Goal: Ask a question

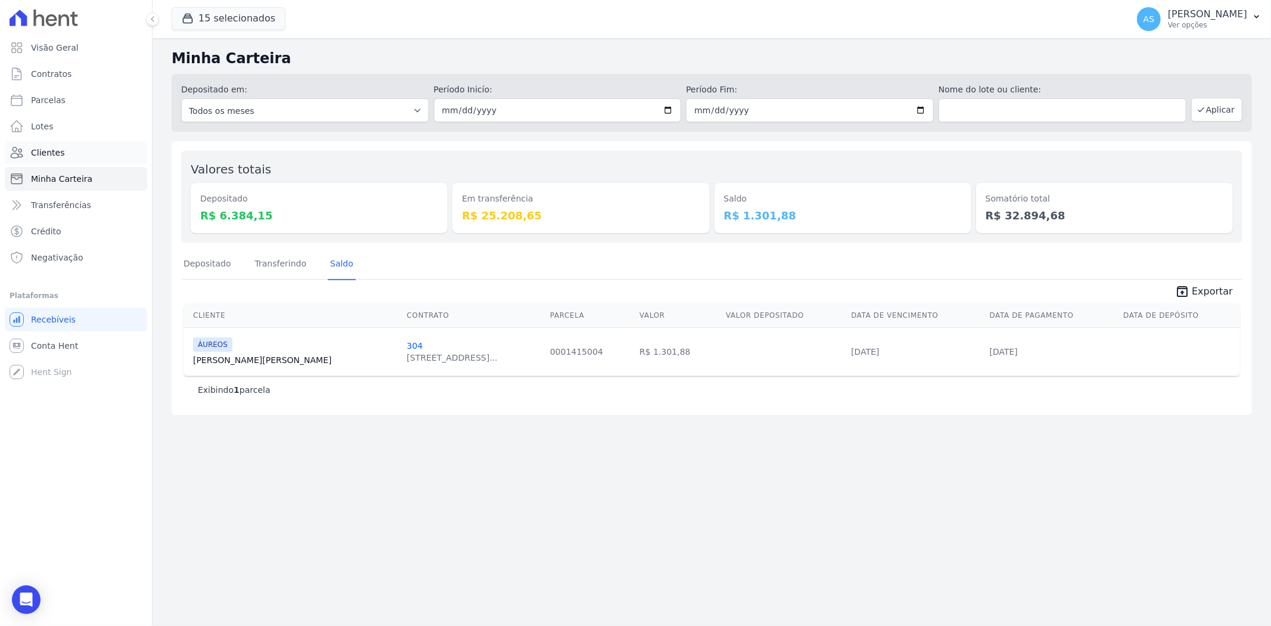
click at [42, 154] on span "Clientes" at bounding box center [47, 153] width 33 height 12
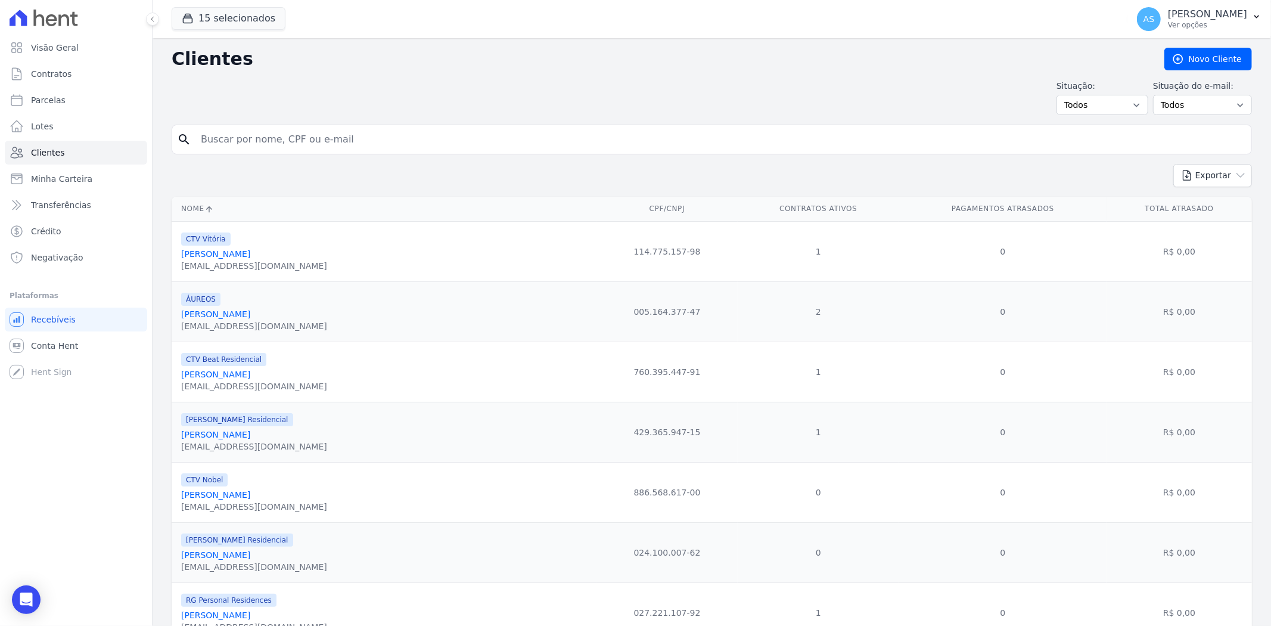
click at [231, 138] on input "search" at bounding box center [720, 139] width 1053 height 24
type input "tatiane"
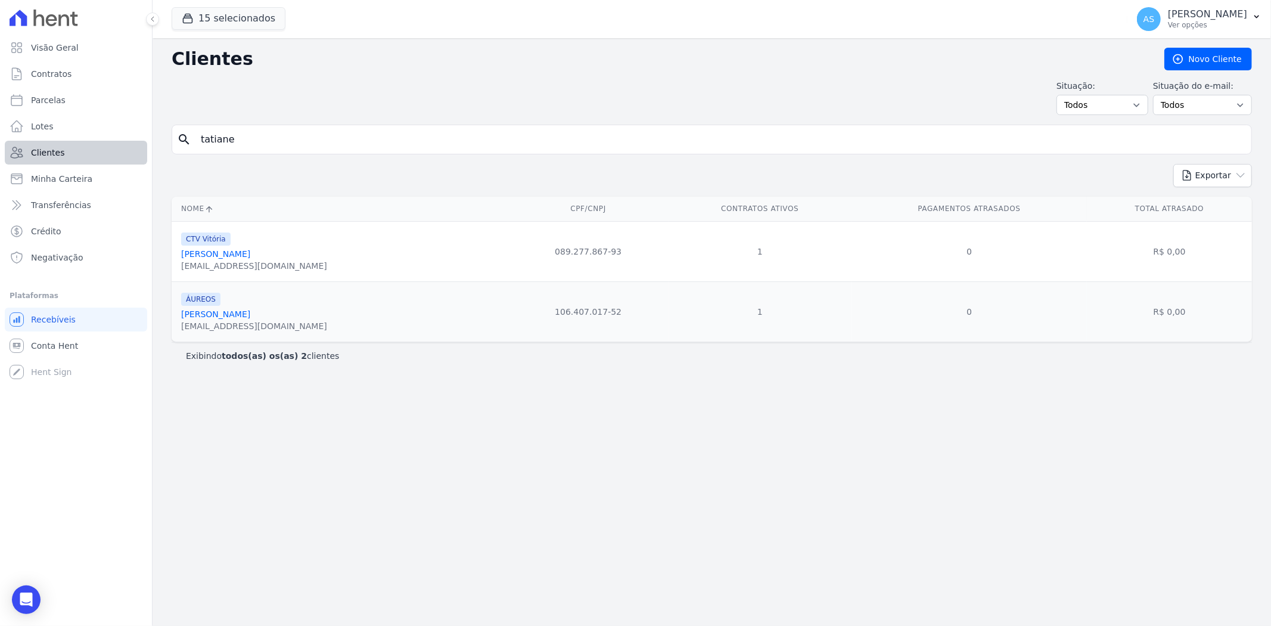
drag, startPoint x: 255, startPoint y: 139, endPoint x: 104, endPoint y: 153, distance: 151.4
click at [104, 153] on div "Visão Geral Contratos [GEOGRAPHIC_DATA] Lotes Clientes Minha Carteira Transferê…" at bounding box center [635, 313] width 1271 height 626
type input "[PERSON_NAME]"
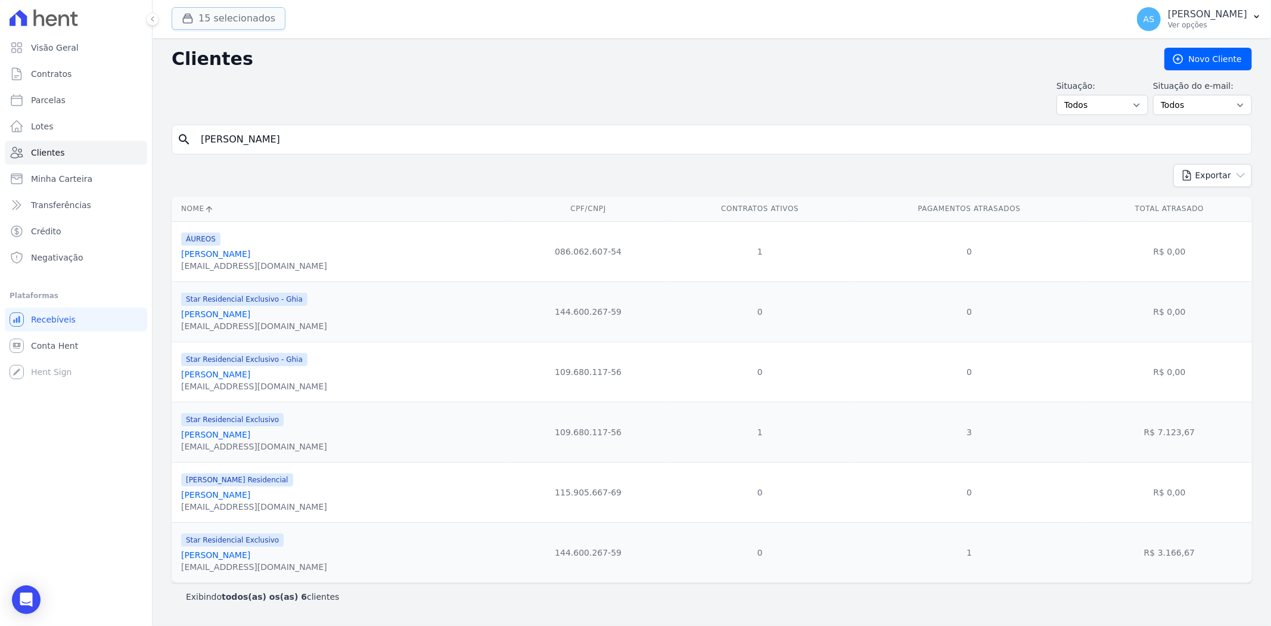
click at [223, 13] on button "15 selecionados" at bounding box center [229, 18] width 114 height 23
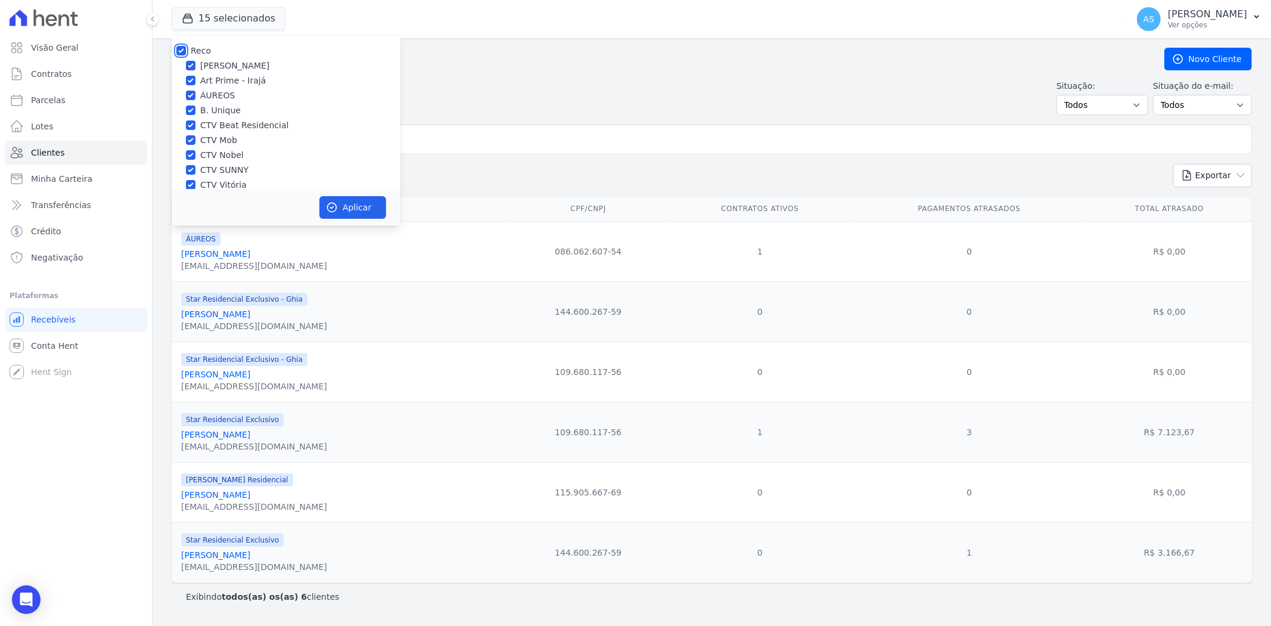
click at [178, 48] on input "Reco" at bounding box center [181, 51] width 10 height 10
checkbox input "false"
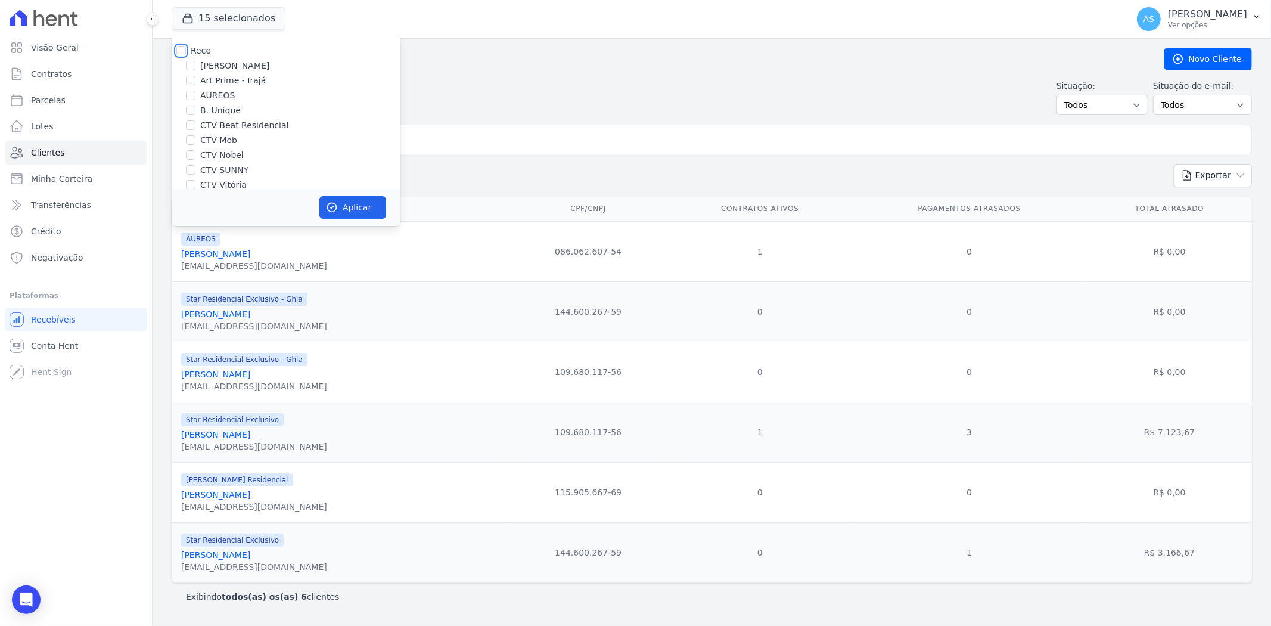
checkbox input "false"
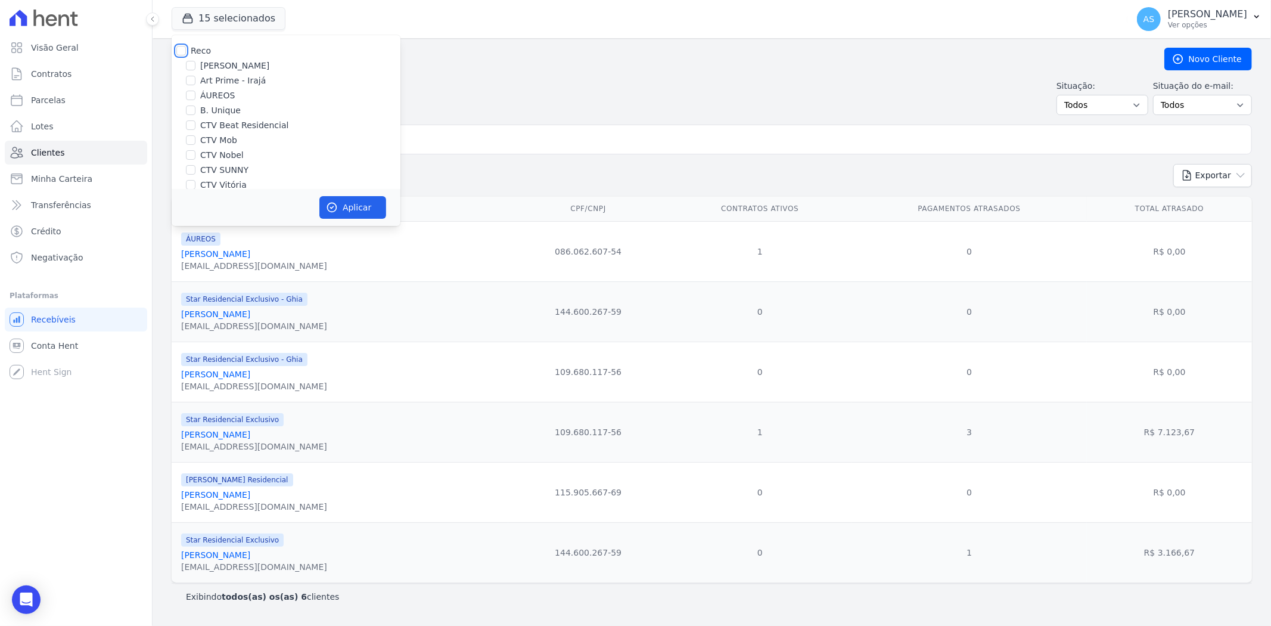
checkbox input "false"
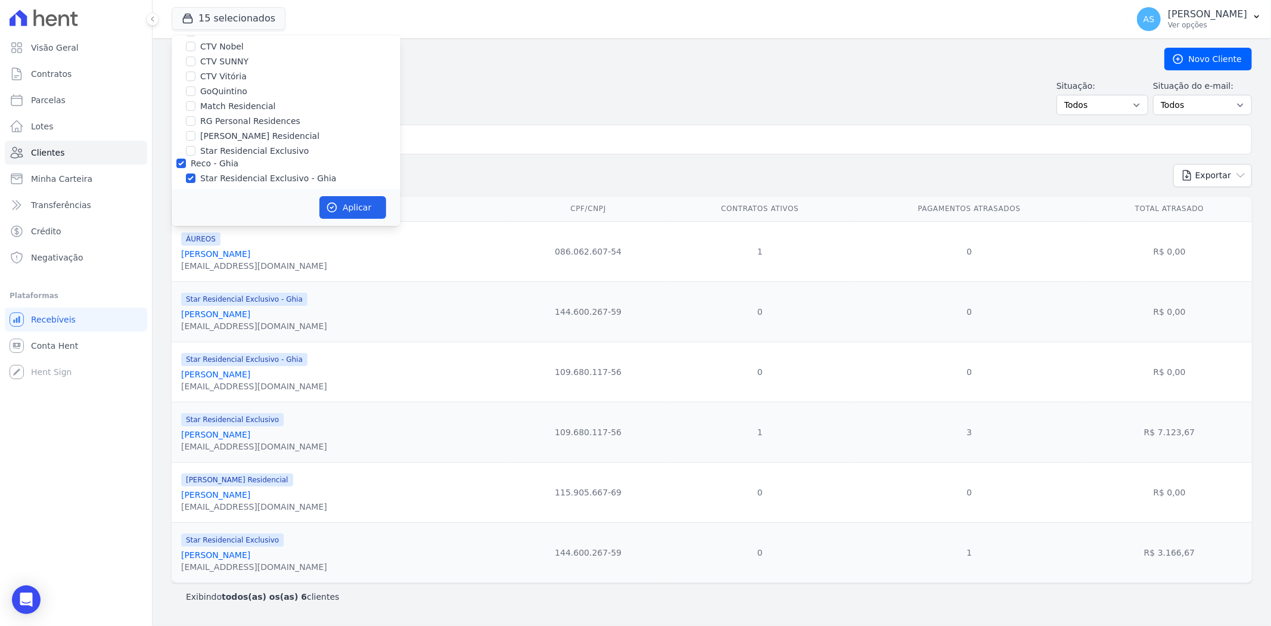
scroll to position [114, 0]
click at [200, 145] on label "Star Residencial Exclusivo" at bounding box center [254, 145] width 108 height 13
click at [195, 145] on input "Star Residencial Exclusivo" at bounding box center [191, 146] width 10 height 10
checkbox input "true"
click at [328, 206] on icon "button" at bounding box center [332, 207] width 9 height 9
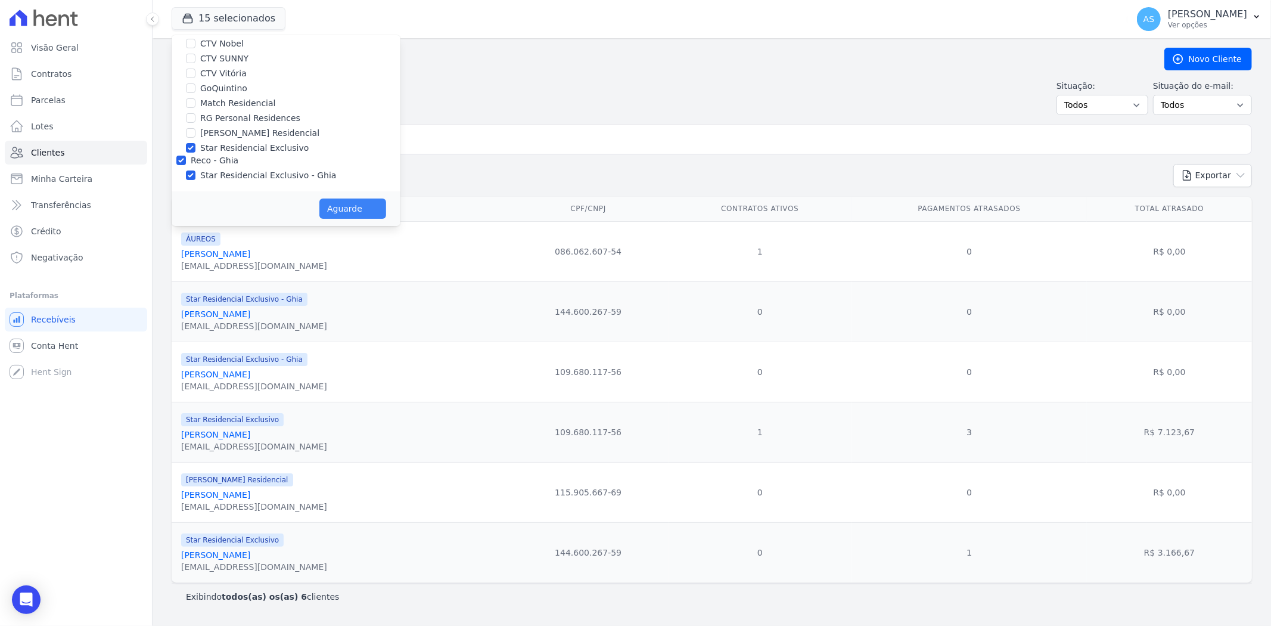
scroll to position [111, 0]
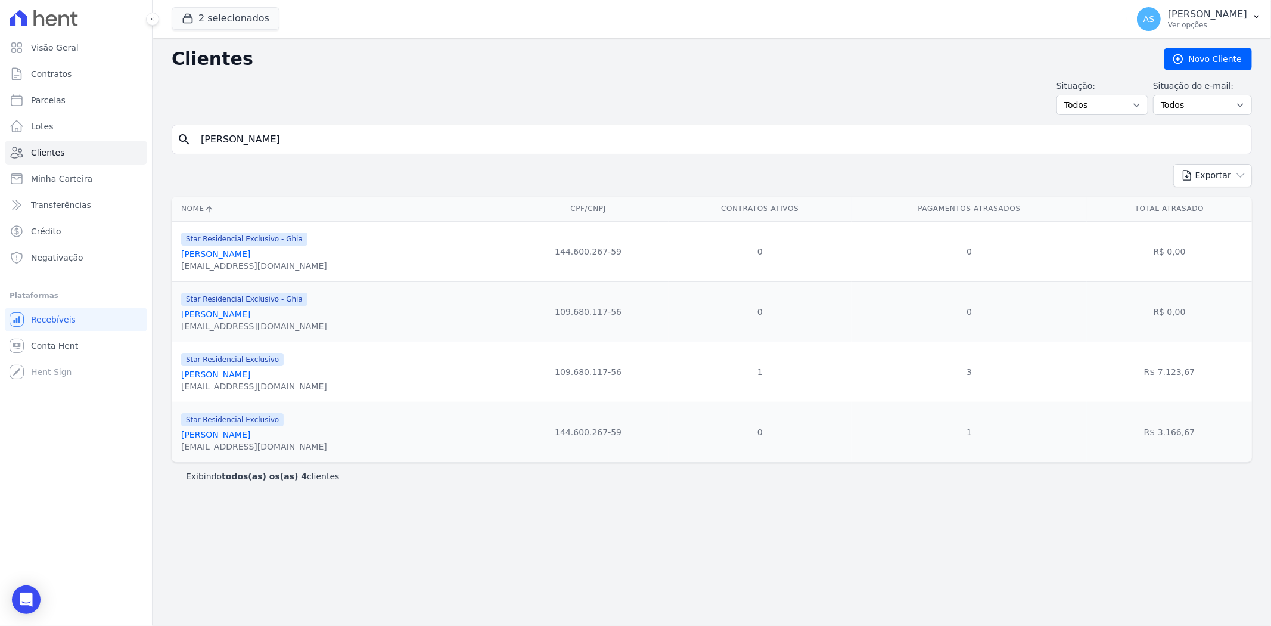
click at [253, 138] on input "[PERSON_NAME]" at bounding box center [720, 139] width 1053 height 24
click at [207, 375] on link "[PERSON_NAME]" at bounding box center [215, 374] width 69 height 10
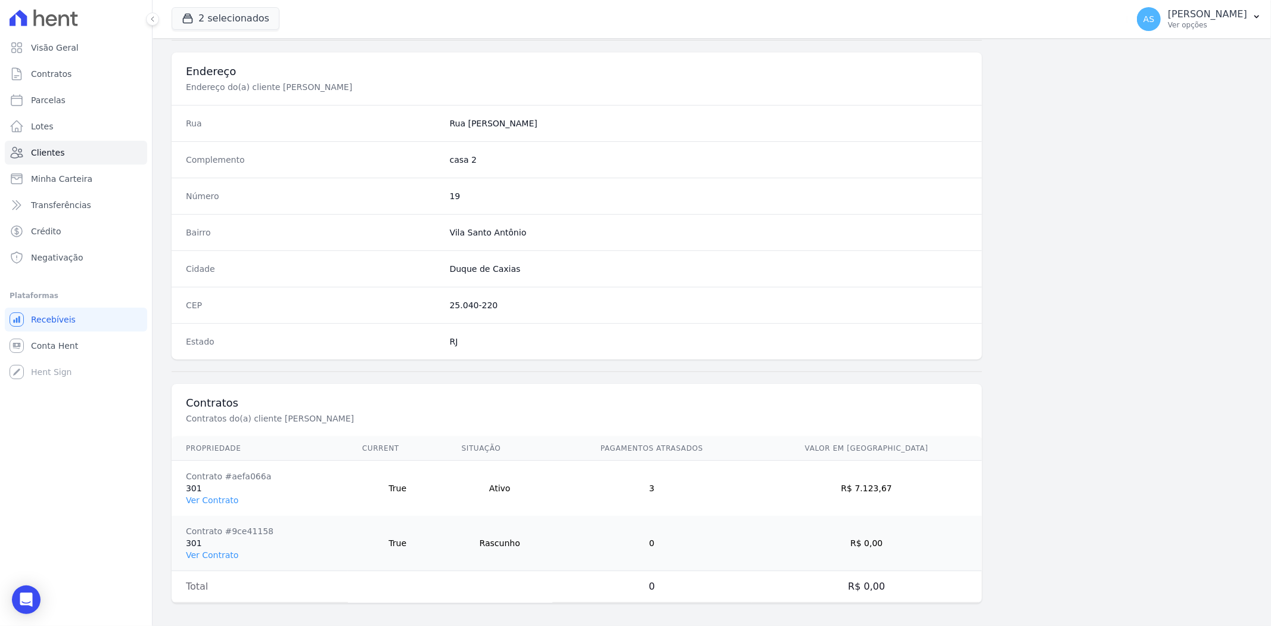
scroll to position [545, 0]
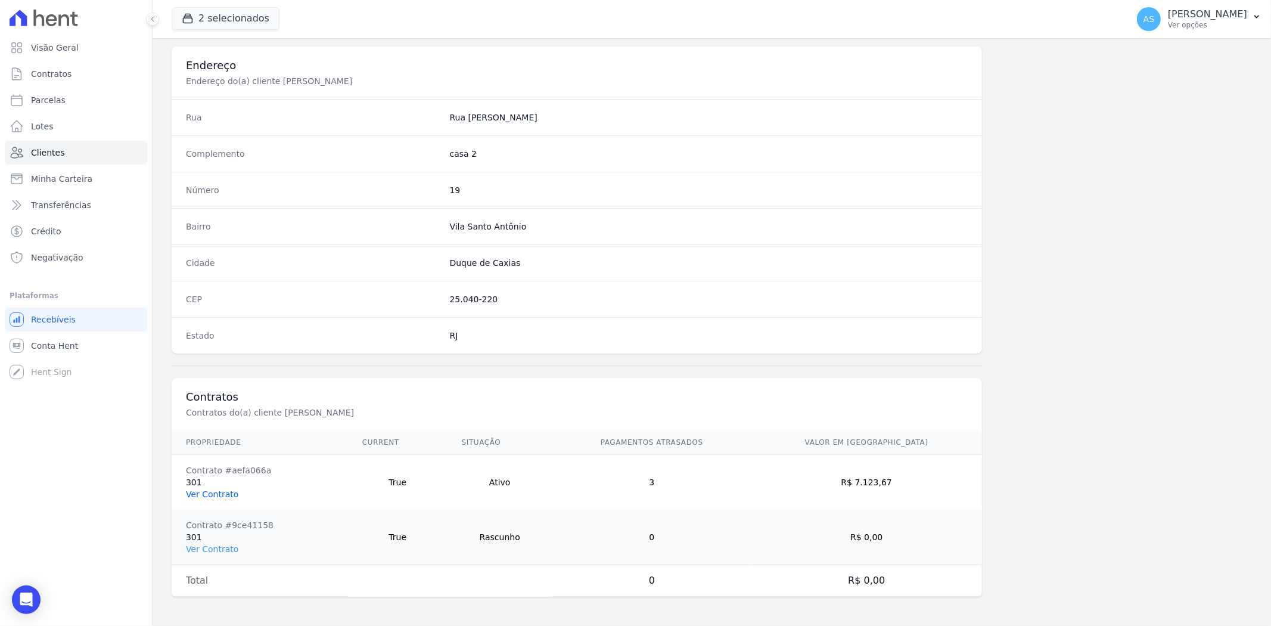
click at [194, 490] on link "Ver Contrato" at bounding box center [212, 494] width 52 height 10
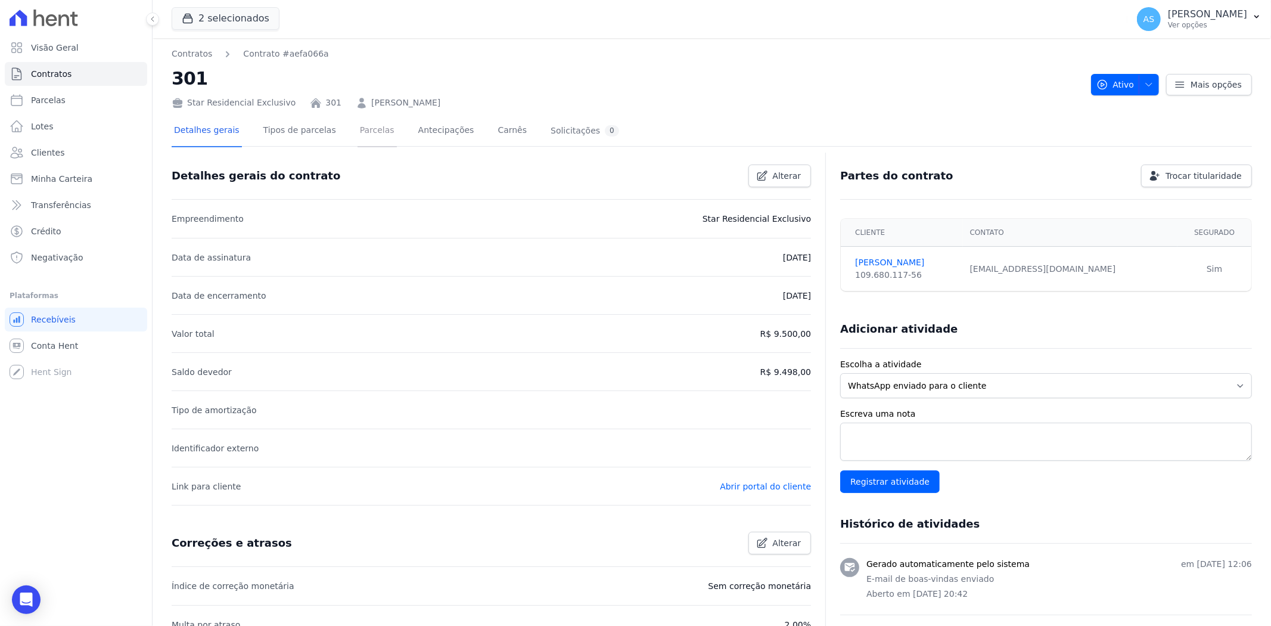
click at [362, 129] on link "Parcelas" at bounding box center [376, 132] width 39 height 32
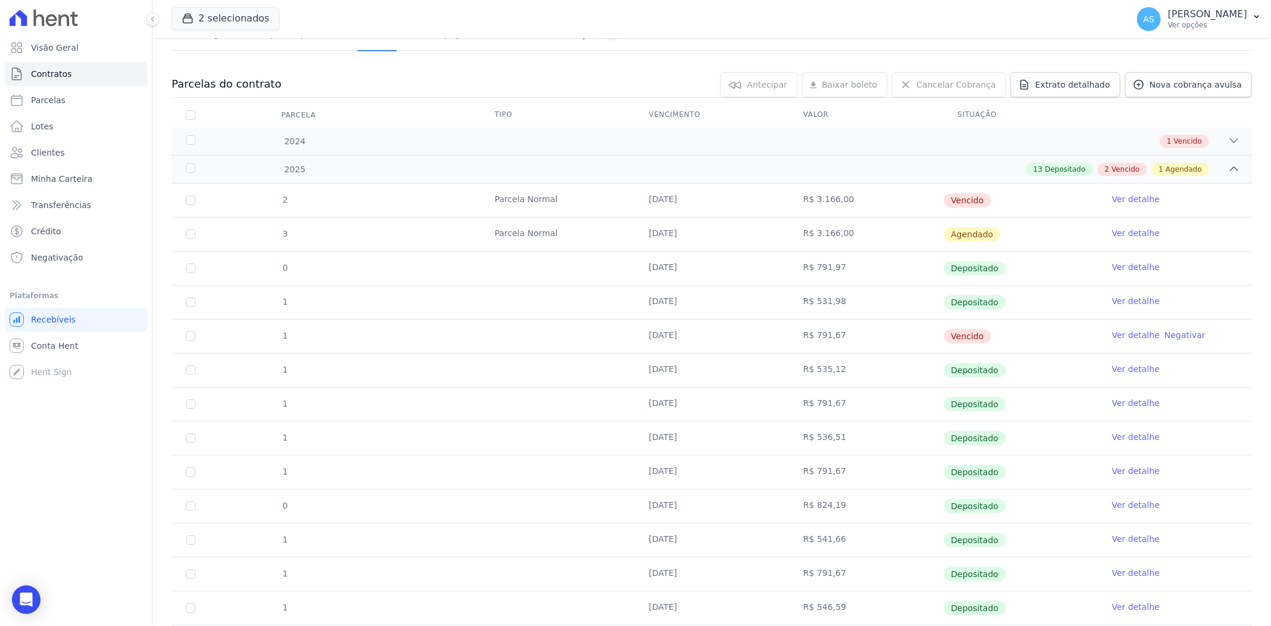
scroll to position [66, 0]
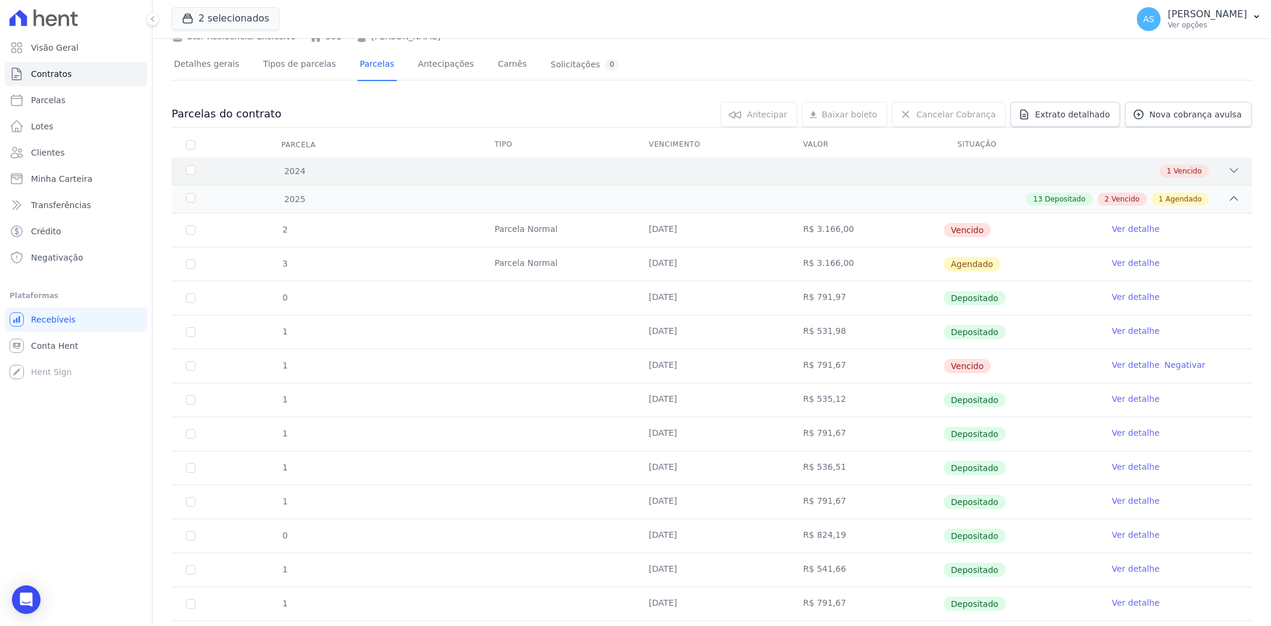
click at [1230, 169] on icon at bounding box center [1234, 171] width 8 height 4
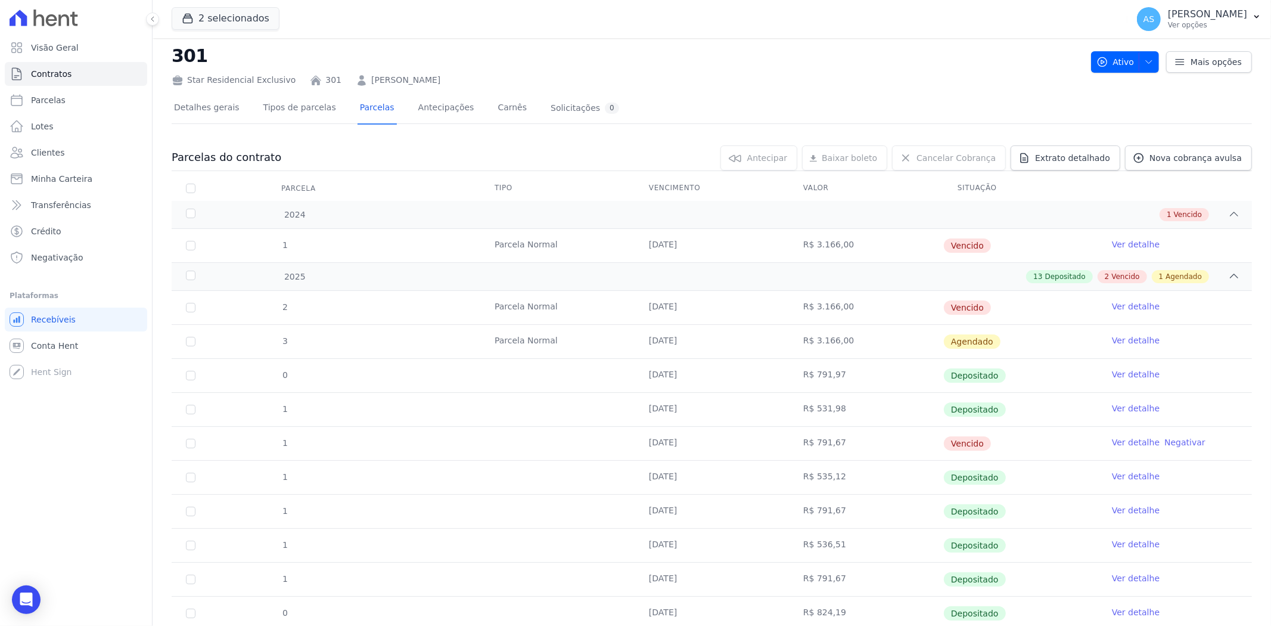
scroll to position [0, 0]
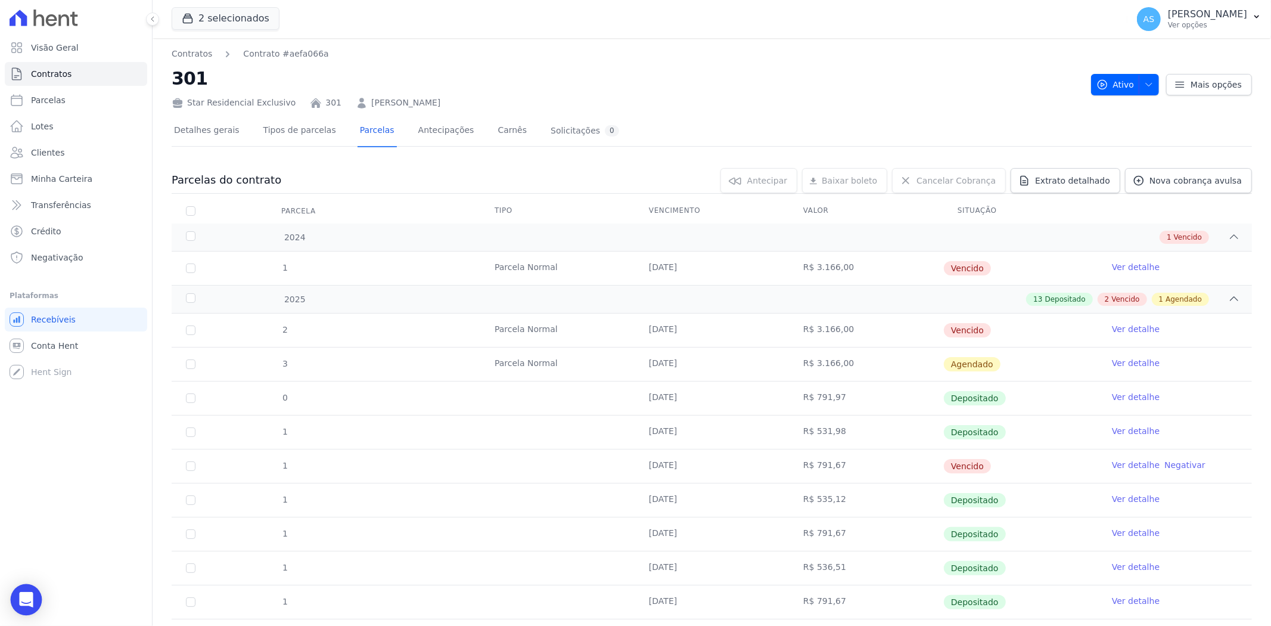
click at [33, 594] on div "Open Intercom Messenger" at bounding box center [27, 600] width 32 height 32
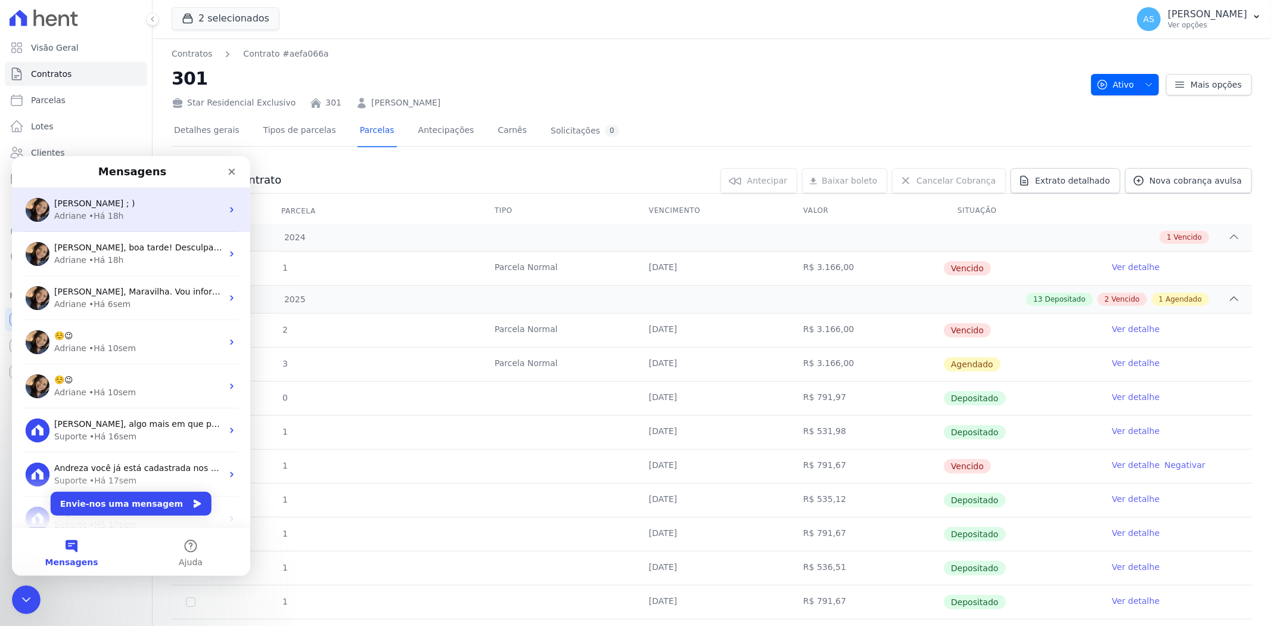
click at [117, 210] on div "Adriane • Há 18h" at bounding box center [138, 215] width 168 height 13
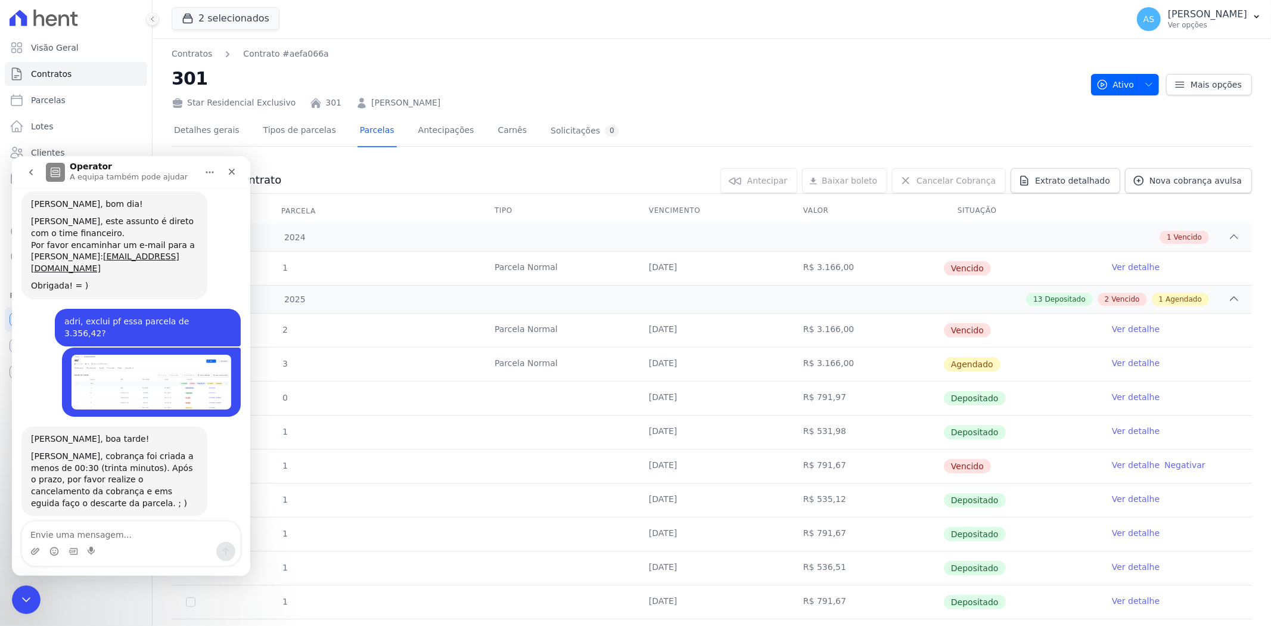
scroll to position [5217, 0]
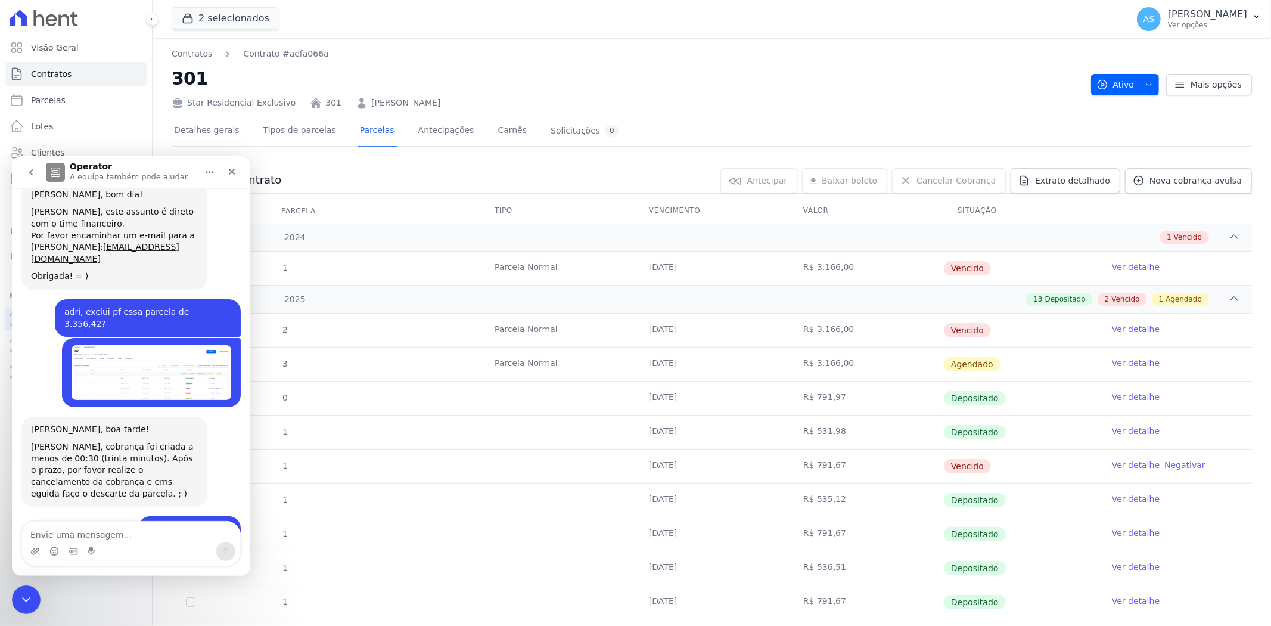
click at [42, 533] on textarea "Envie uma mensagem..." at bounding box center [131, 531] width 218 height 20
type textarea "Bom dia!"
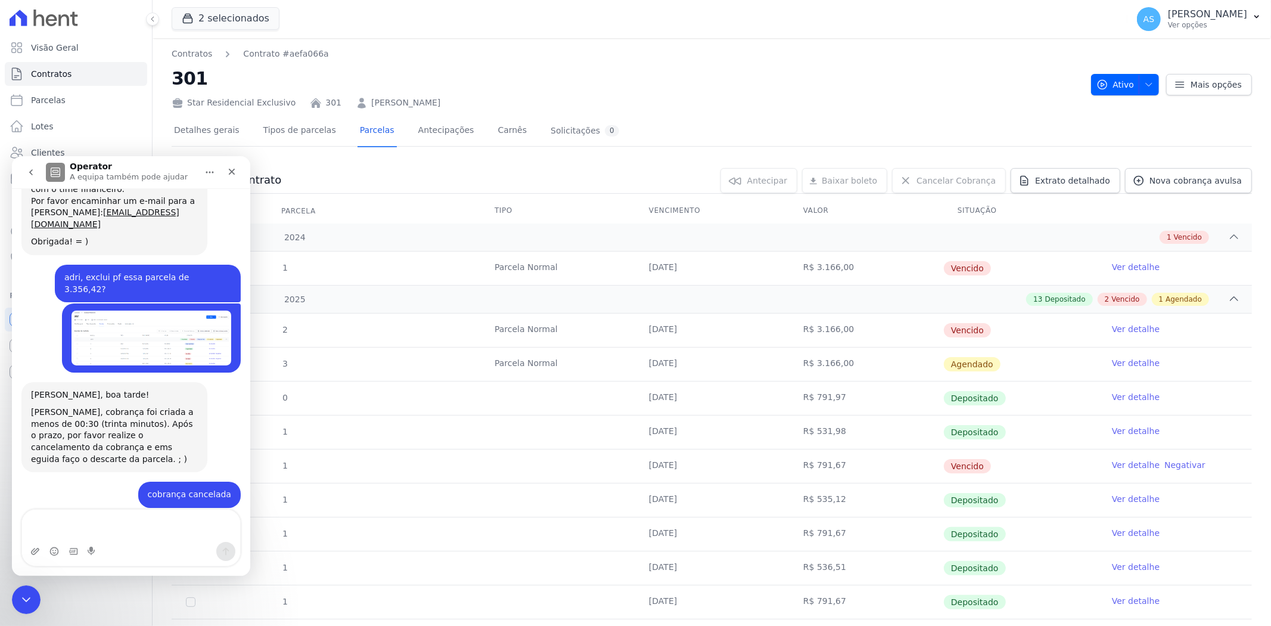
scroll to position [5281, 0]
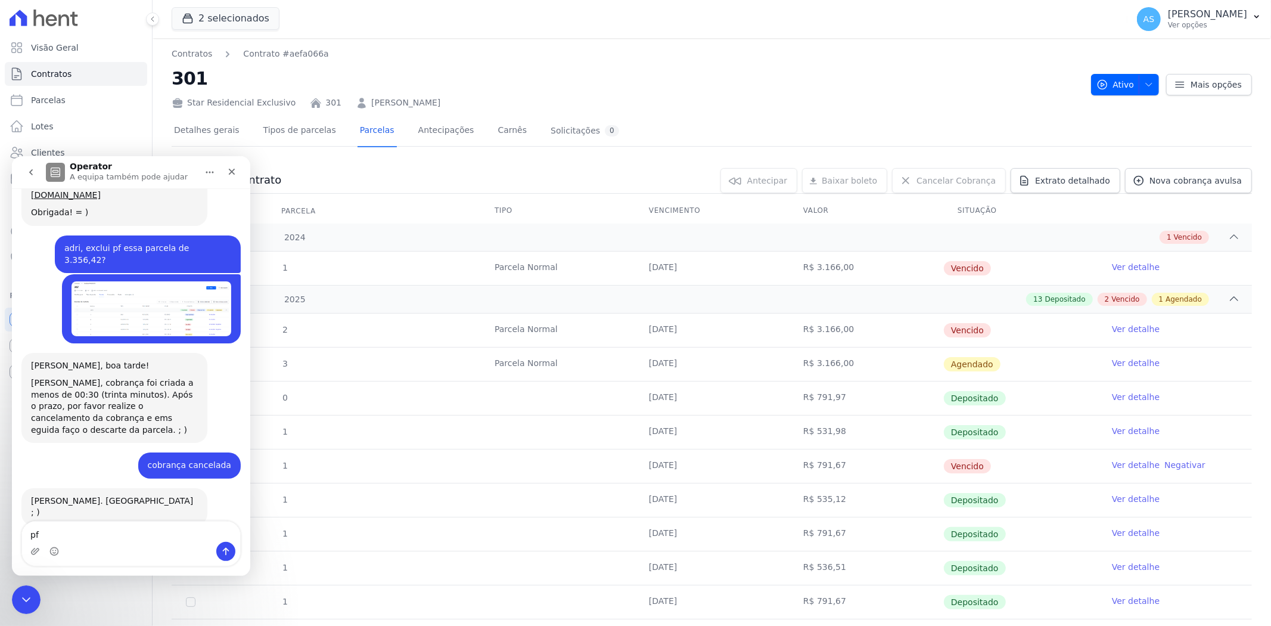
type textarea "p"
type textarea "por favor poderia excluir as parcelas vencidas"
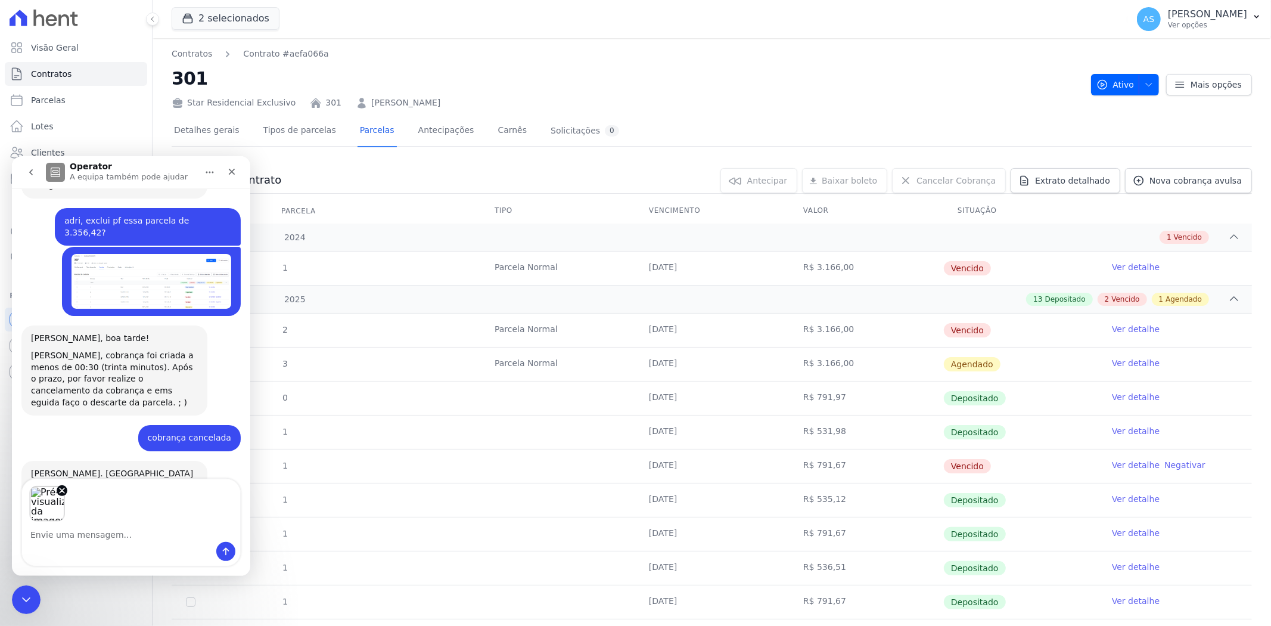
scroll to position [5350, 0]
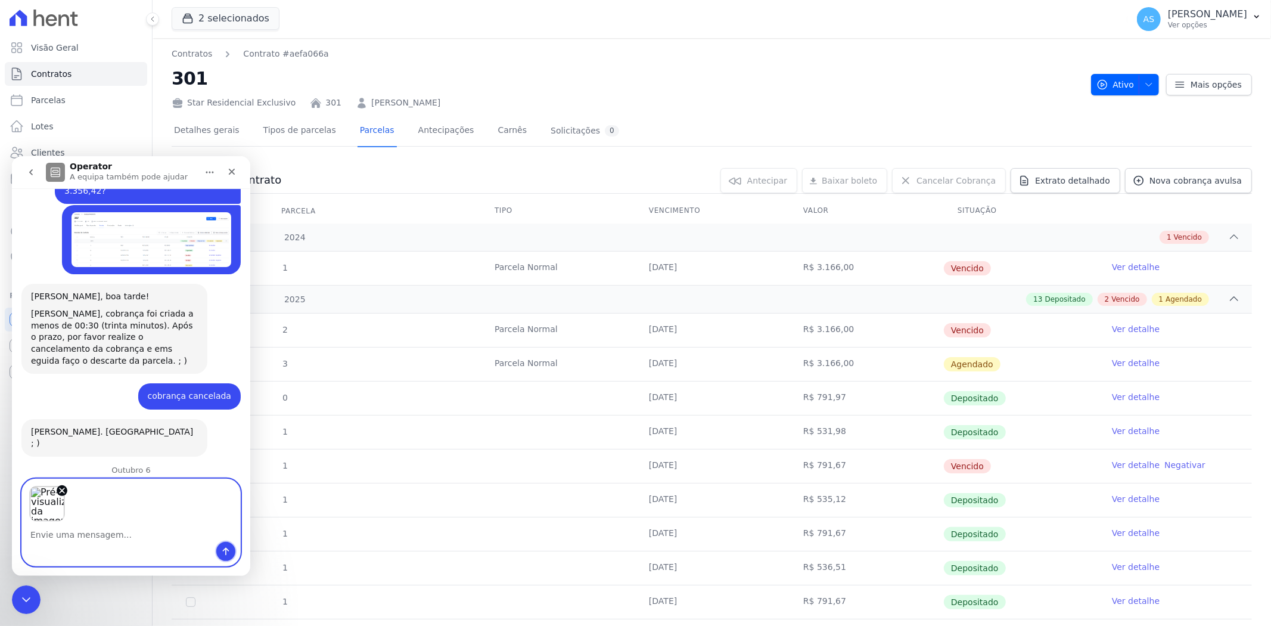
click at [222, 552] on icon "Enviar mensagem…" at bounding box center [226, 551] width 10 height 10
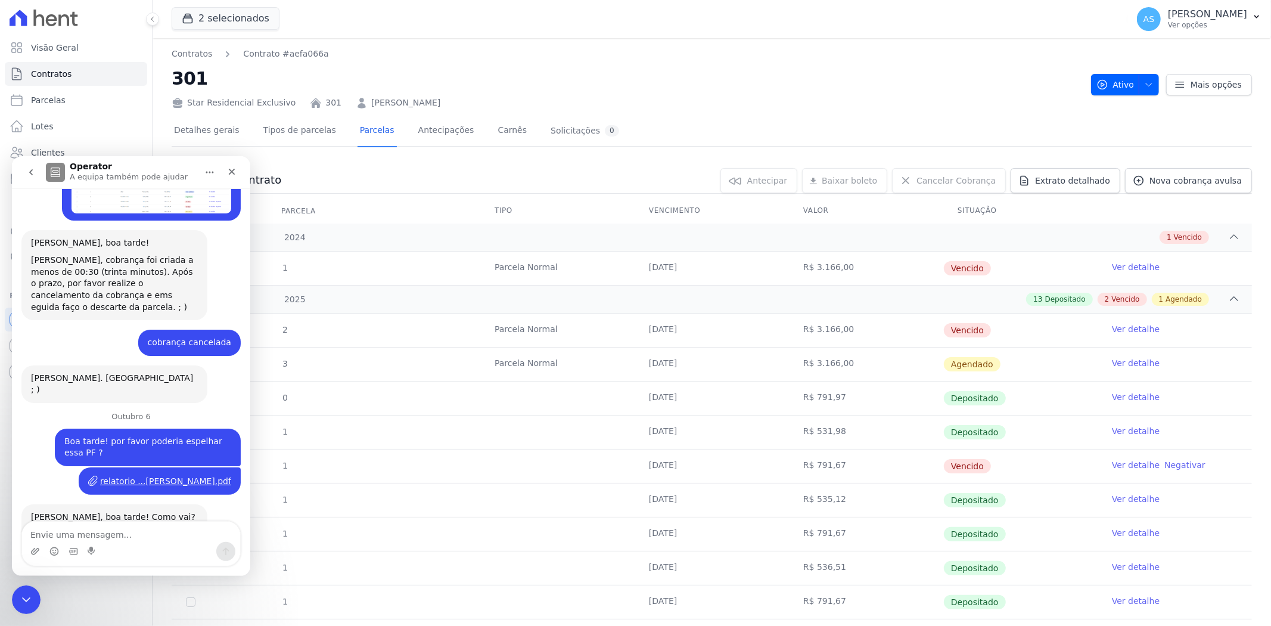
scroll to position [5403, 0]
drag, startPoint x: 454, startPoint y: 99, endPoint x: 352, endPoint y: 103, distance: 102.6
click at [352, 103] on div "Star Residencial Exclusivo 301 [PERSON_NAME]" at bounding box center [627, 100] width 910 height 17
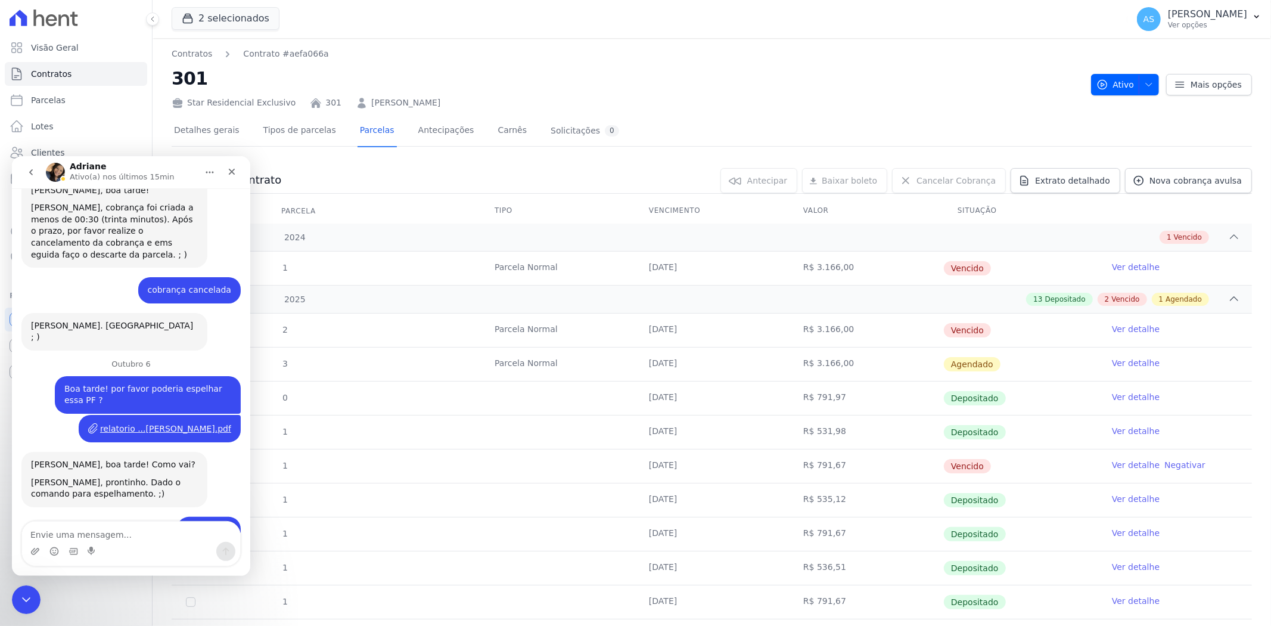
click at [555, 54] on nav "Contratos Contrato #aefa066a" at bounding box center [627, 54] width 910 height 13
click at [234, 167] on icon "Fechar" at bounding box center [232, 171] width 10 height 10
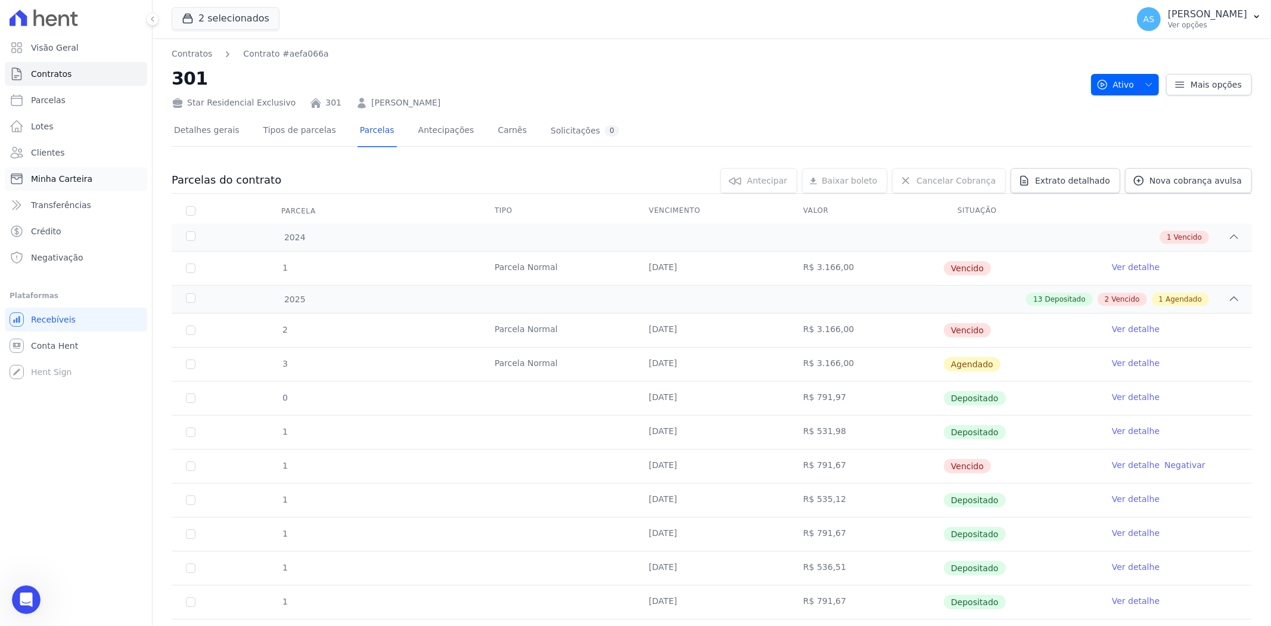
click at [44, 182] on span "Minha Carteira" at bounding box center [61, 179] width 61 height 12
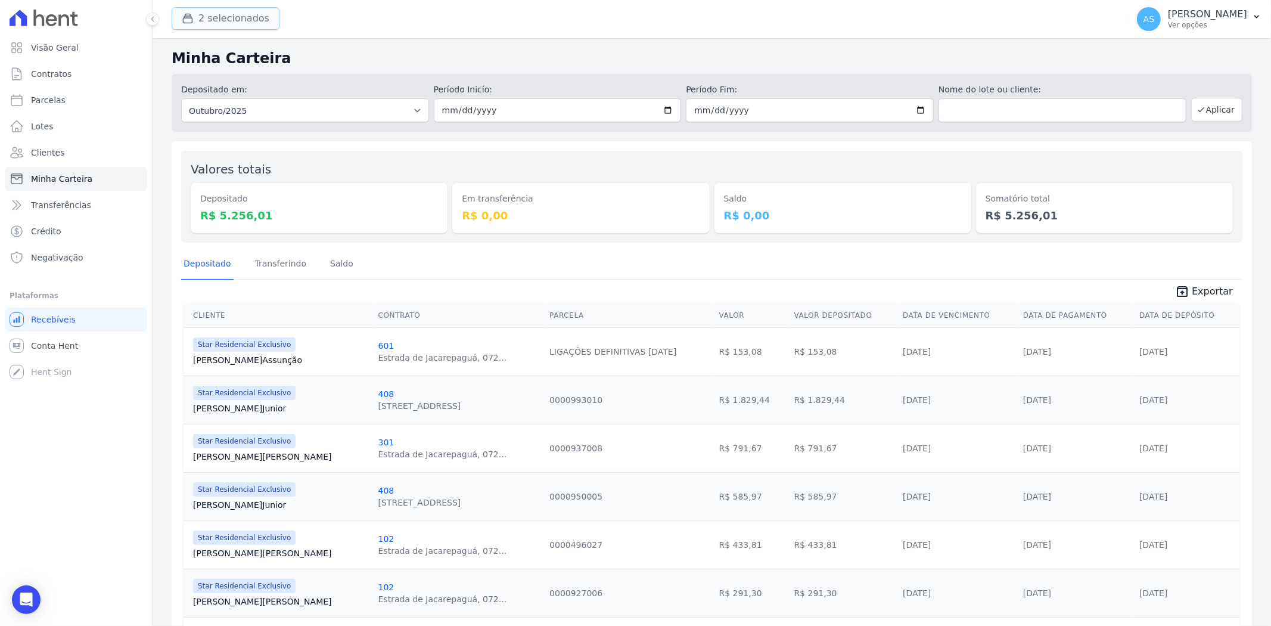
click at [206, 17] on button "2 selecionados" at bounding box center [226, 18] width 108 height 23
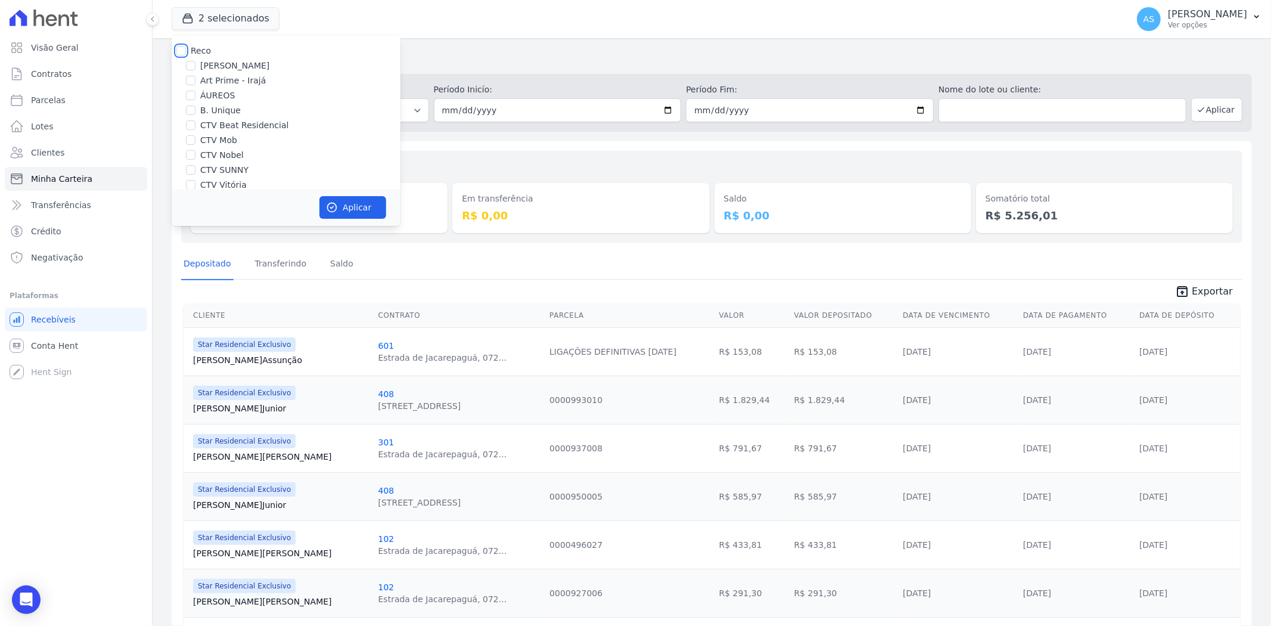
click at [182, 48] on input "Reco" at bounding box center [181, 51] width 10 height 10
checkbox input "true"
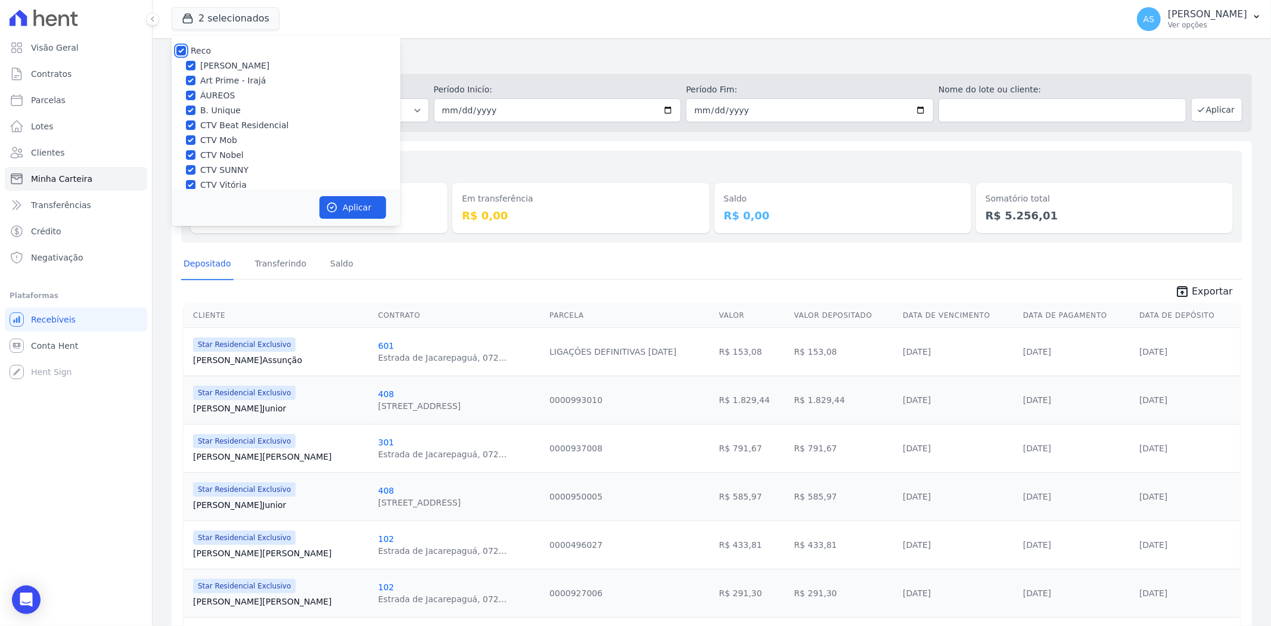
checkbox input "true"
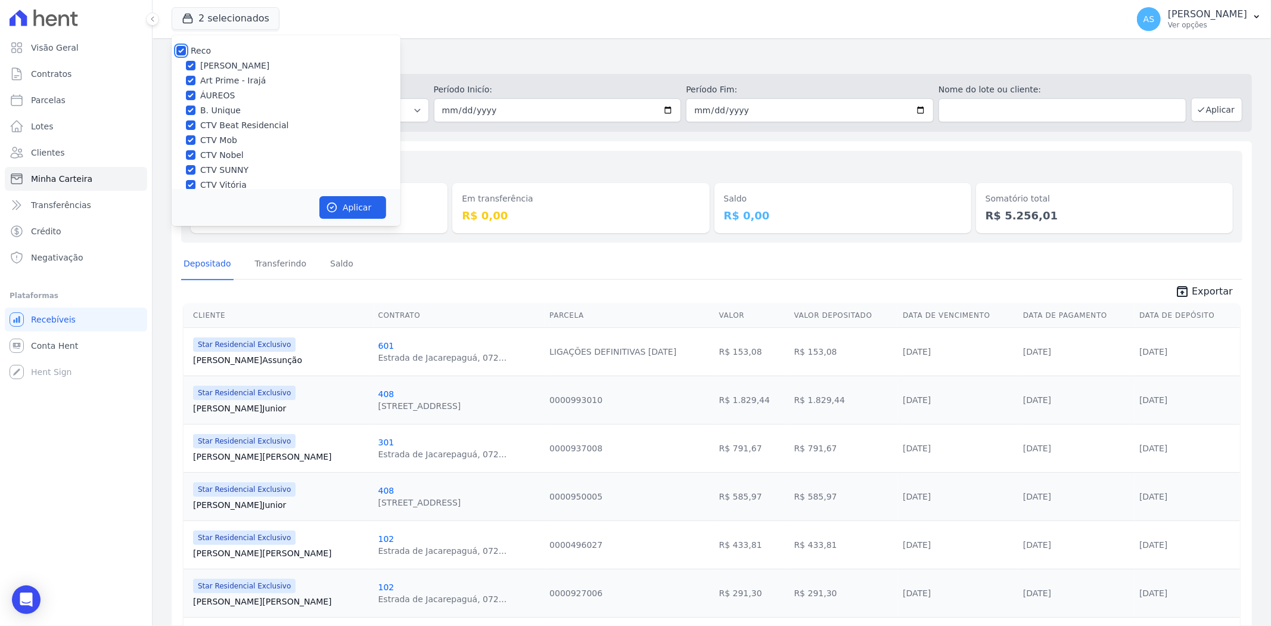
checkbox input "true"
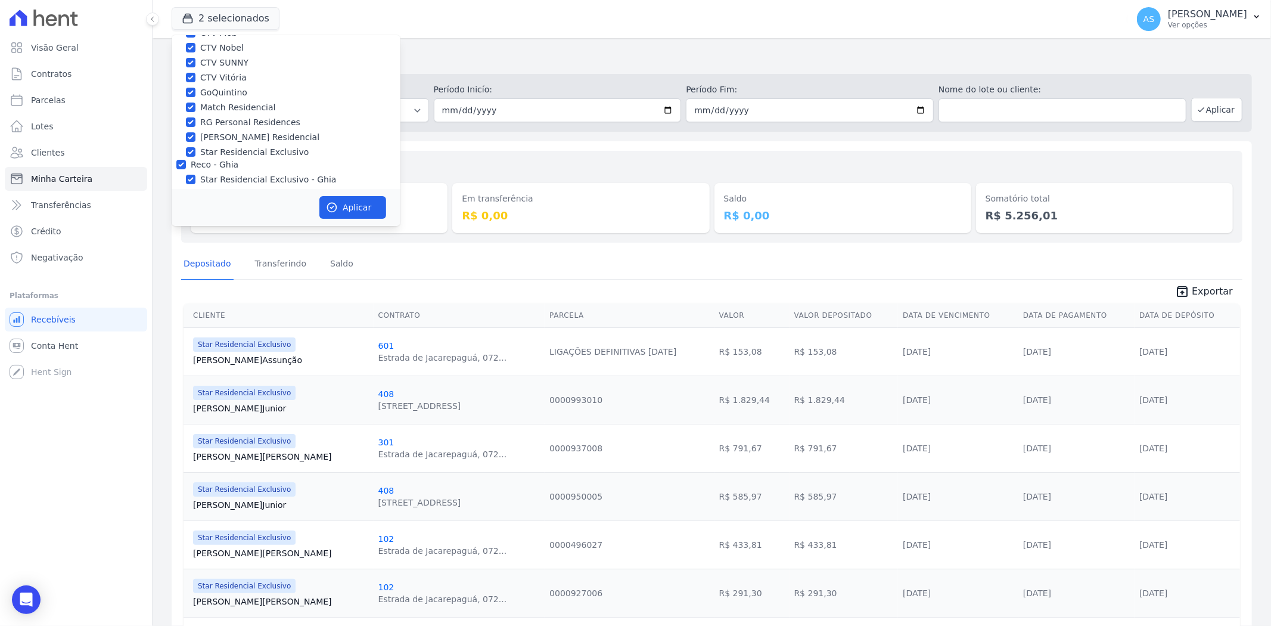
scroll to position [114, 0]
click at [350, 203] on button "Aplicar" at bounding box center [352, 207] width 67 height 23
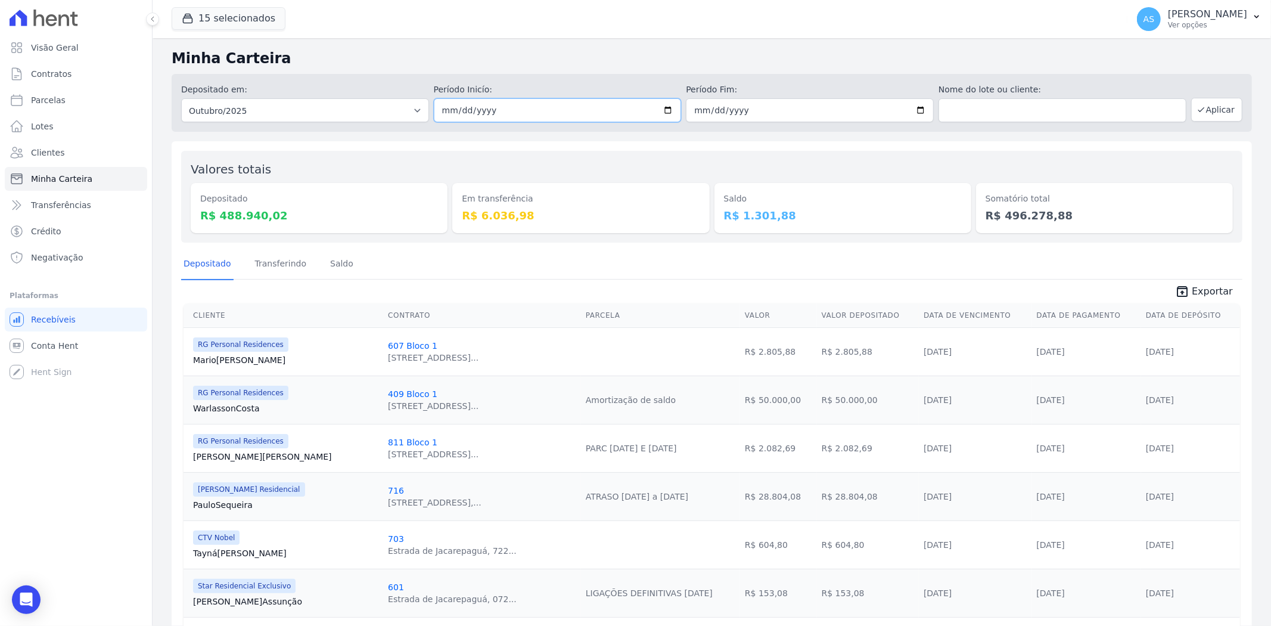
click at [663, 107] on input "[DATE]" at bounding box center [558, 110] width 248 height 24
click at [665, 109] on input "[DATE]" at bounding box center [558, 110] width 248 height 24
type input "[DATE]"
click at [912, 105] on input "[DATE]" at bounding box center [810, 110] width 248 height 24
type input "[DATE]"
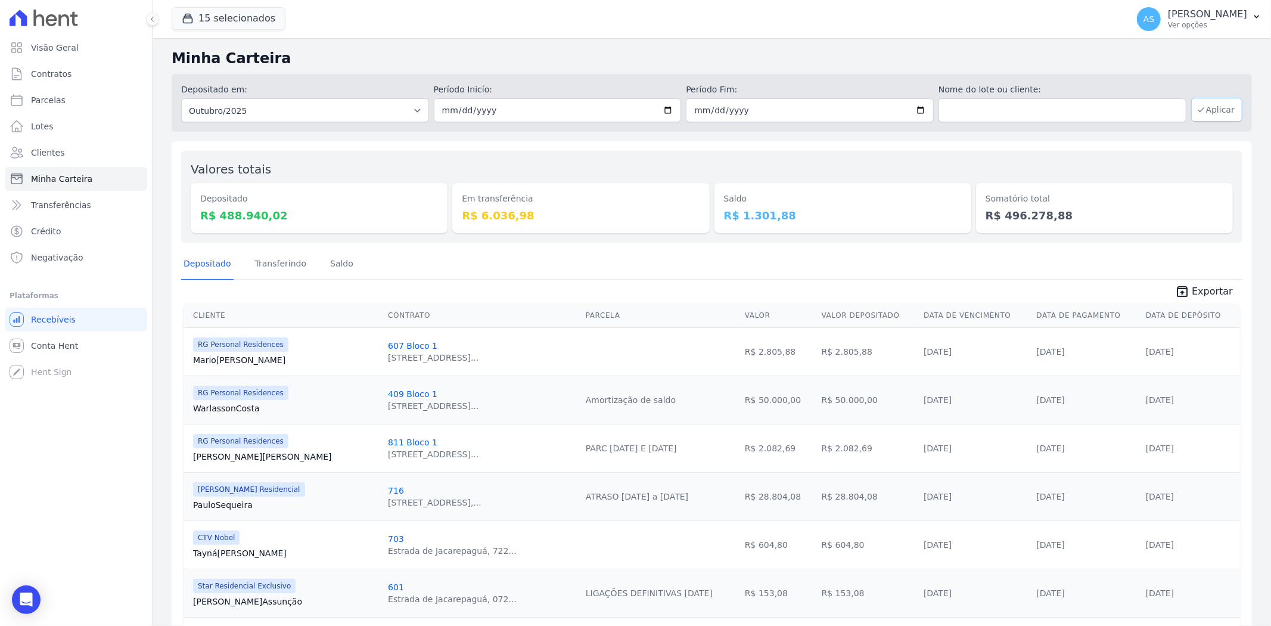
click at [1202, 102] on button "Aplicar" at bounding box center [1216, 110] width 51 height 24
